Goal: Unclear: Unclear

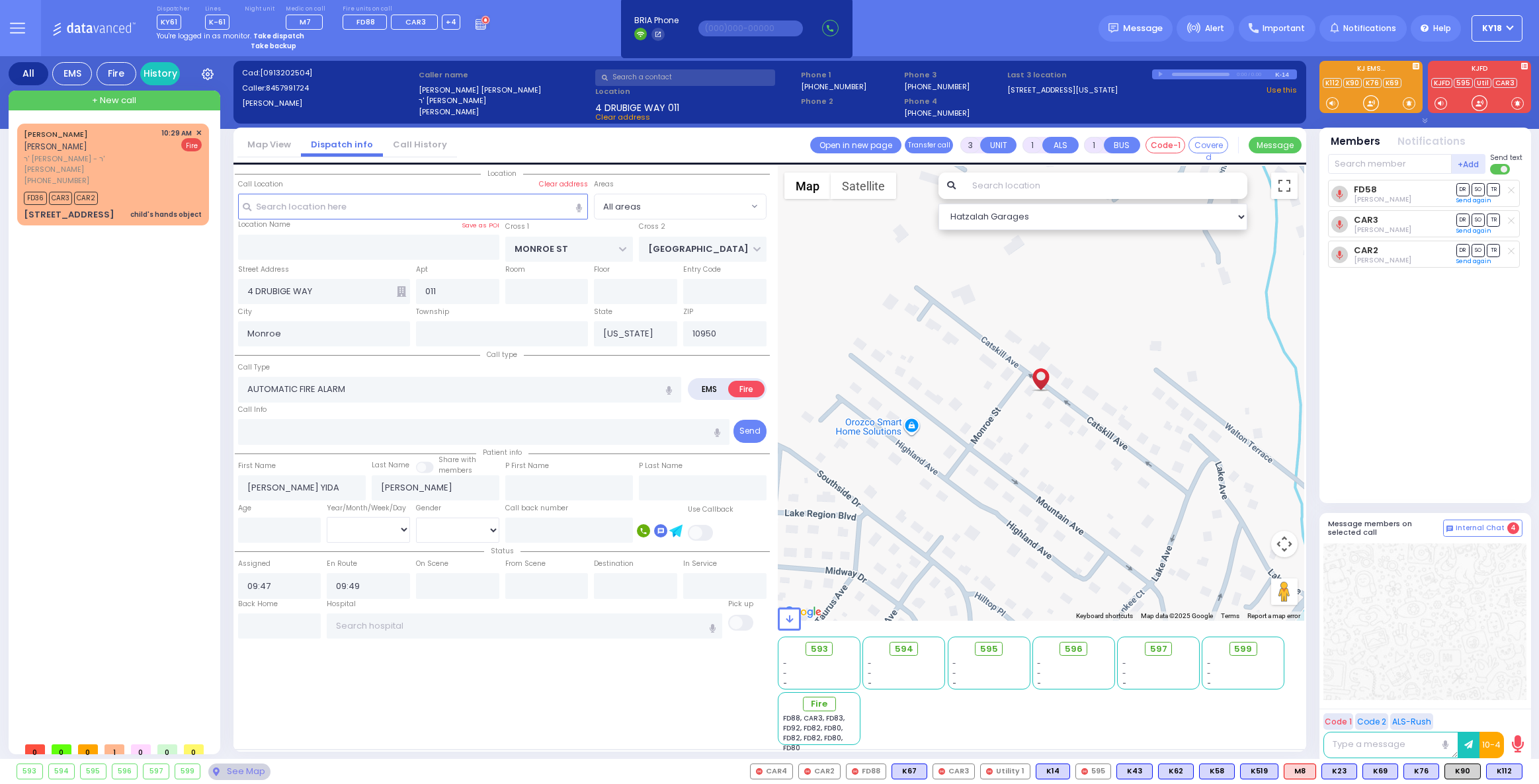
select select
